Goal: Task Accomplishment & Management: Manage account settings

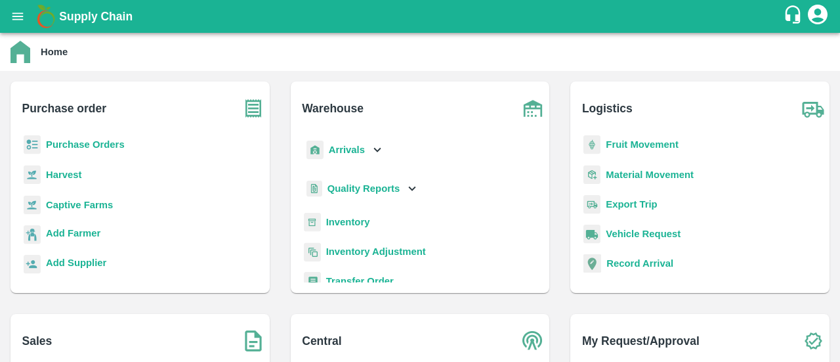
click at [108, 141] on b "Purchase Orders" at bounding box center [85, 144] width 79 height 10
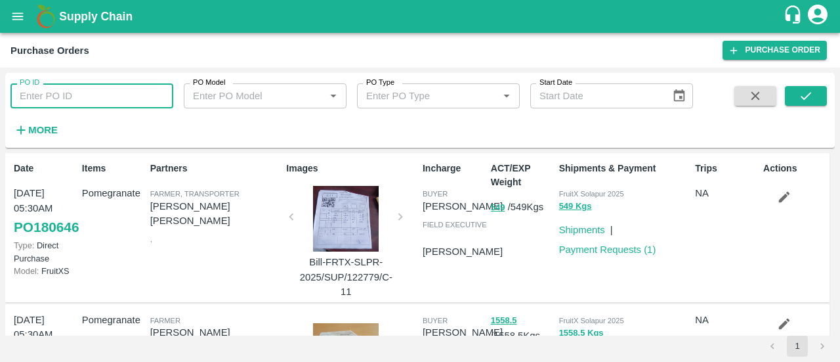
click at [88, 94] on input "PO ID" at bounding box center [91, 95] width 163 height 25
paste input "180365"
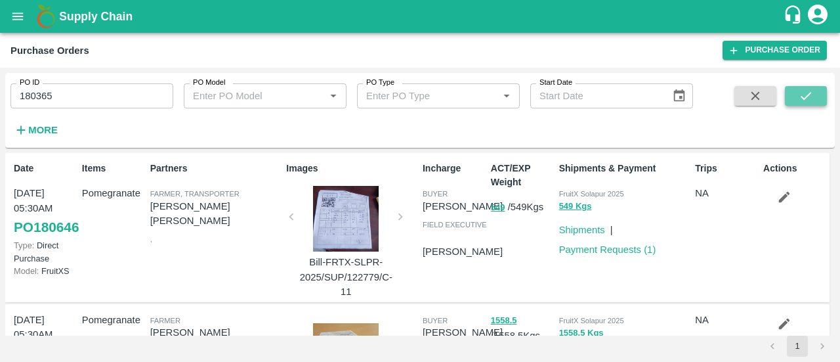
click at [809, 96] on icon "submit" at bounding box center [806, 96] width 14 height 14
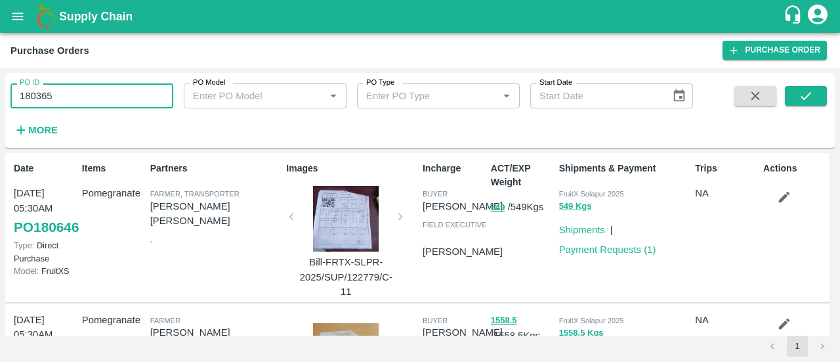
click at [104, 94] on input "180365" at bounding box center [91, 95] width 163 height 25
type input "180365"
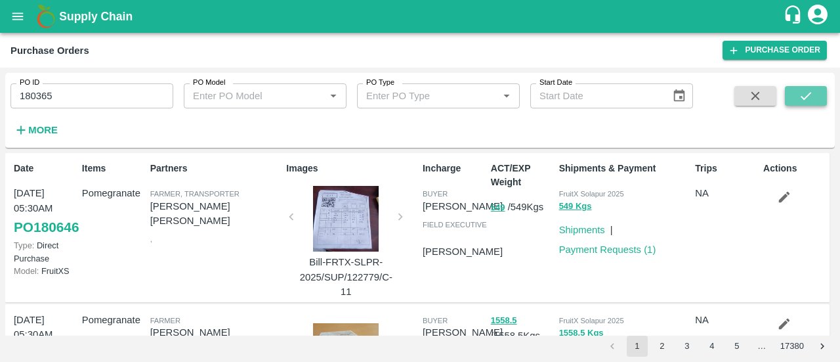
click at [796, 94] on button "submit" at bounding box center [806, 96] width 42 height 20
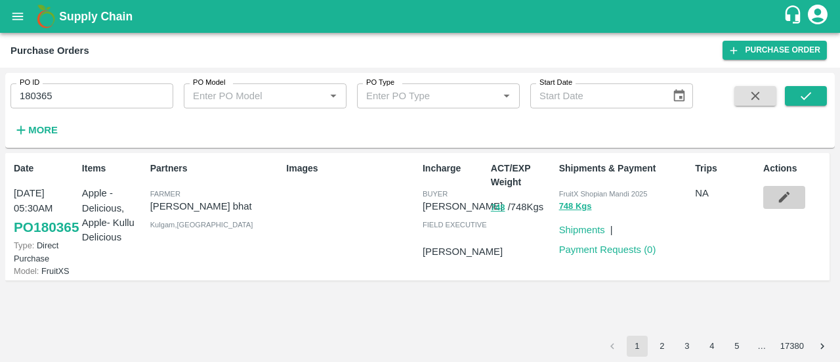
click at [787, 187] on button "button" at bounding box center [784, 197] width 42 height 22
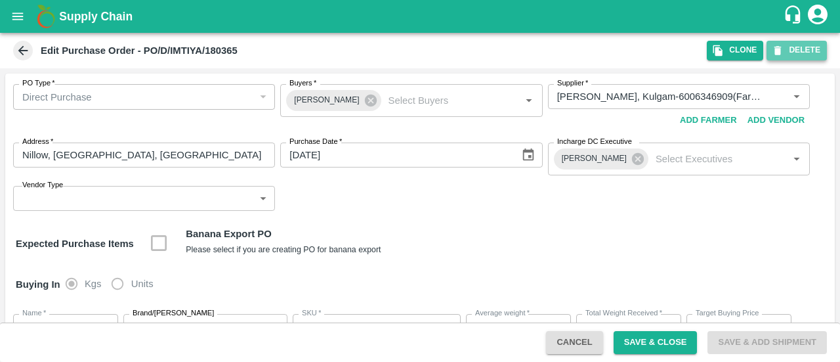
click at [783, 45] on button "DELETE" at bounding box center [796, 50] width 60 height 19
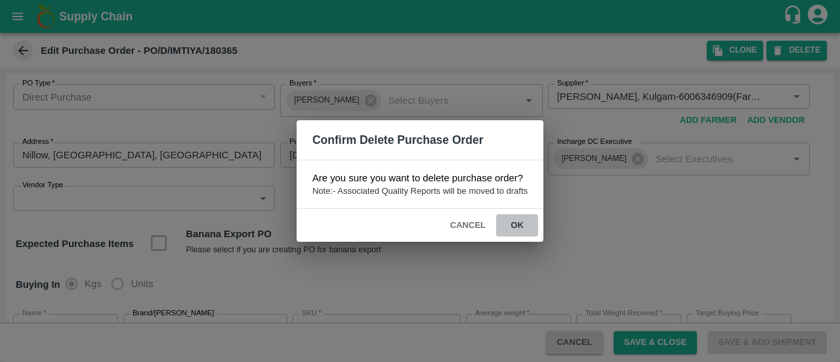
click at [524, 220] on button "ok" at bounding box center [517, 225] width 42 height 23
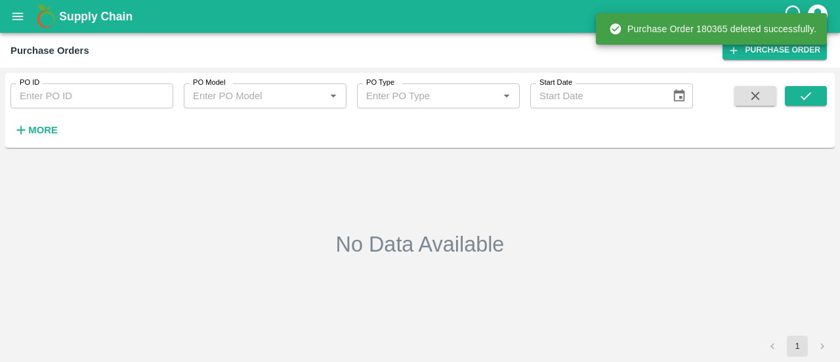
type input "180365"
